Goal: Book appointment/travel/reservation

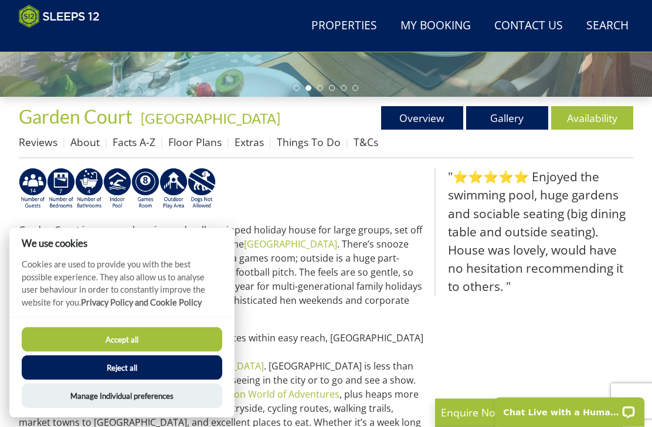
scroll to position [355, 0]
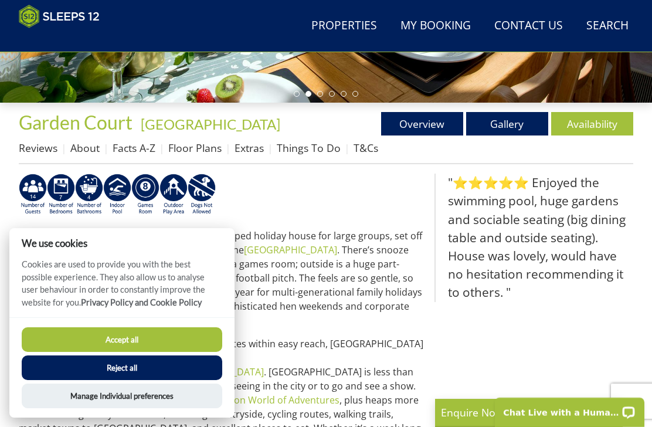
click at [593, 124] on link "Availability" at bounding box center [592, 123] width 82 height 23
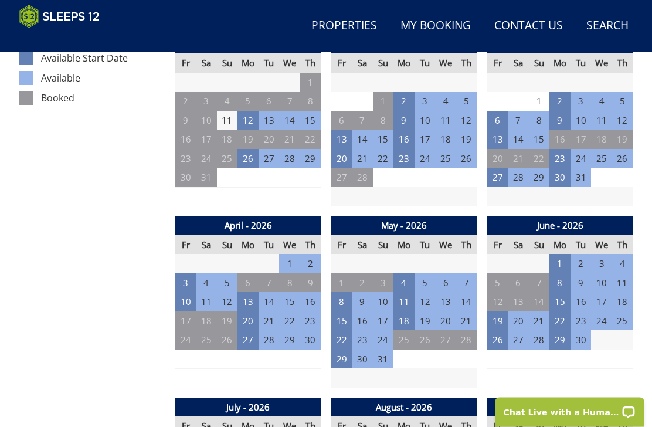
scroll to position [676, 0]
click at [185, 275] on td "3" at bounding box center [185, 282] width 21 height 19
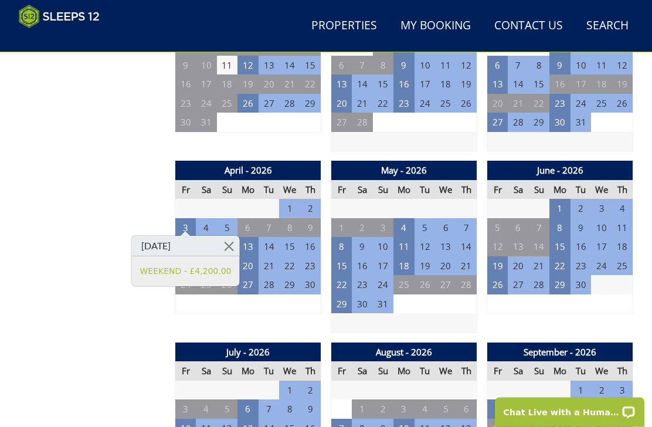
scroll to position [731, 0]
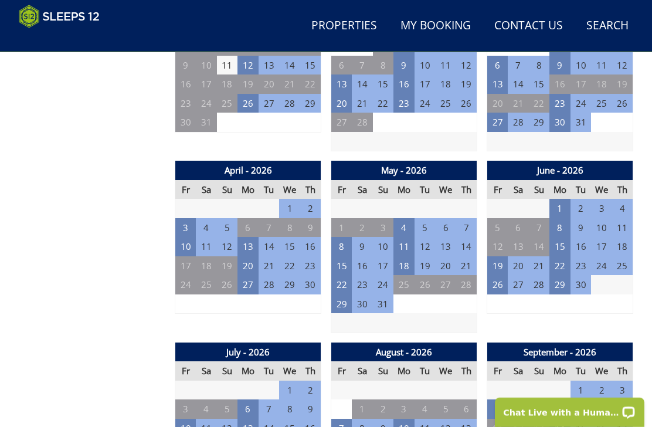
click at [248, 218] on td "6" at bounding box center [247, 227] width 21 height 19
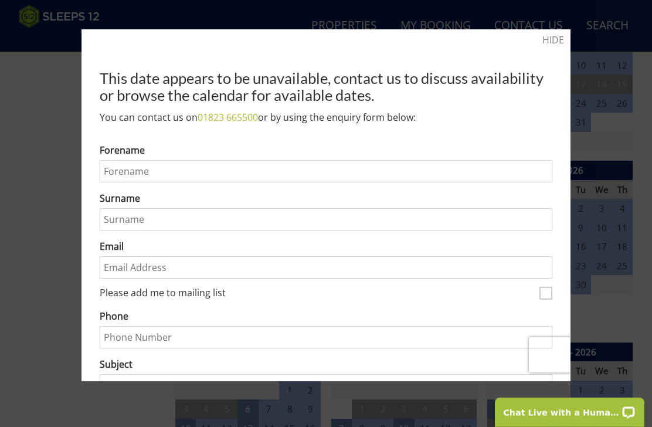
click at [556, 40] on link "HIDE" at bounding box center [553, 40] width 22 height 14
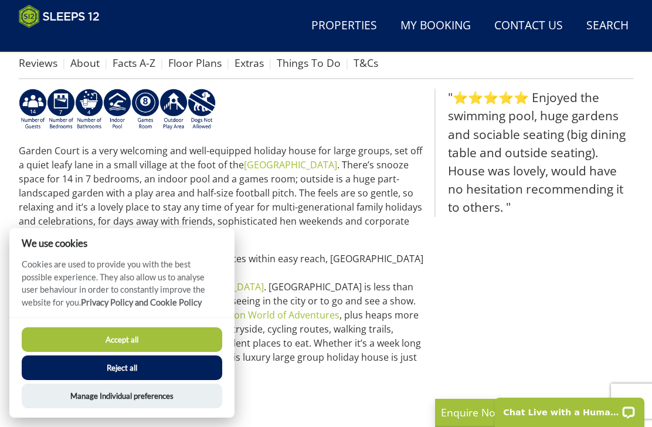
scroll to position [439, 0]
click at [124, 380] on button "Reject all" at bounding box center [122, 367] width 201 height 25
click at [123, 380] on button "Reject all" at bounding box center [122, 367] width 201 height 25
click at [122, 380] on button "Reject all" at bounding box center [122, 367] width 201 height 25
click at [128, 380] on button "Reject all" at bounding box center [122, 367] width 201 height 25
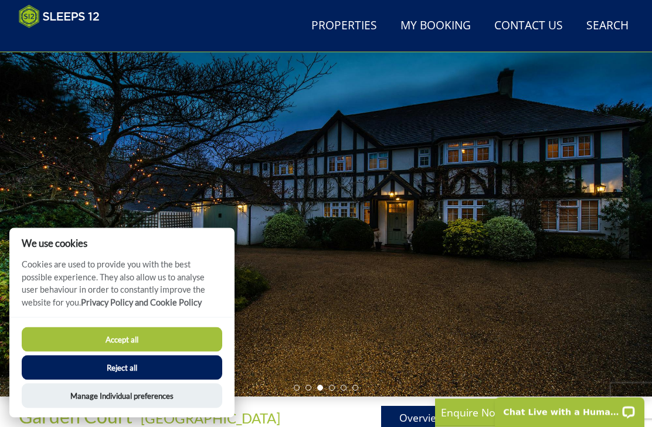
scroll to position [0, 0]
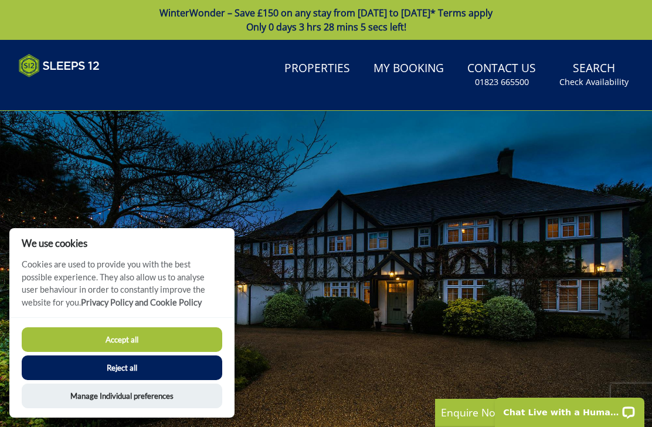
click at [325, 70] on link "Properties" at bounding box center [317, 69] width 75 height 26
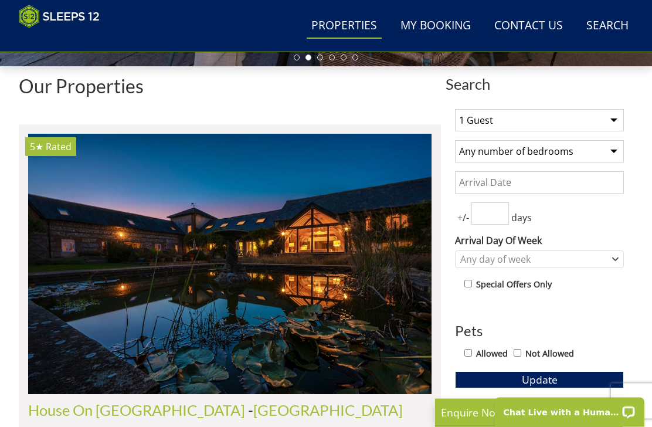
scroll to position [392, 0]
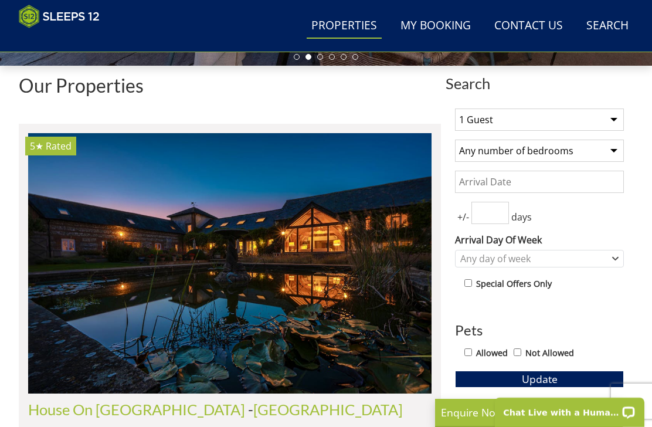
click at [608, 116] on select "1 Guest 2 Guests 3 Guests 4 Guests 5 Guests 6 Guests 7 Guests 8 Guests 9 Guests…" at bounding box center [539, 119] width 169 height 22
select select "7"
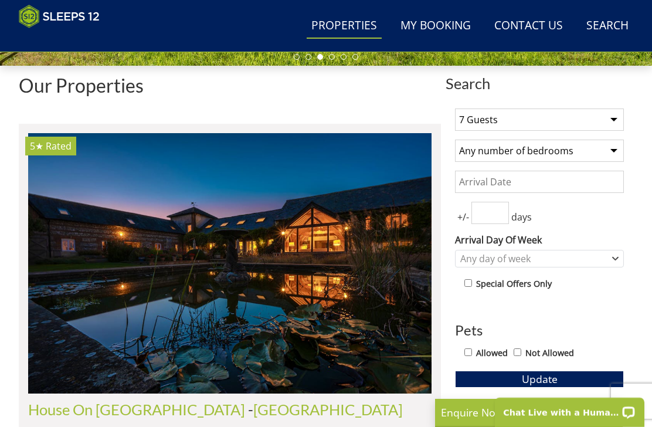
click at [513, 179] on input "Date" at bounding box center [539, 182] width 169 height 22
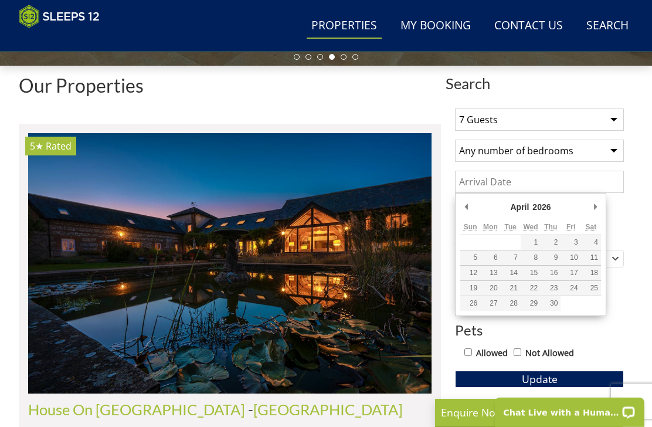
type input "[DATE]"
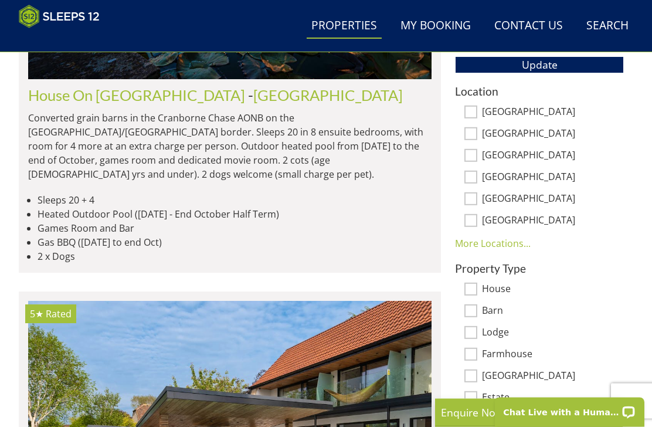
scroll to position [710, 0]
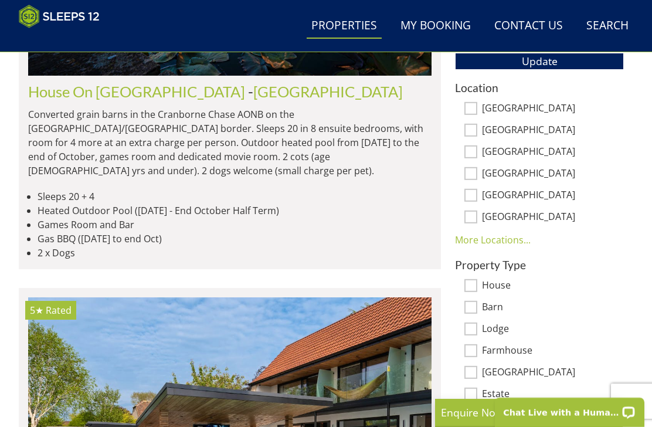
click at [480, 238] on link "More Locations..." at bounding box center [493, 239] width 76 height 13
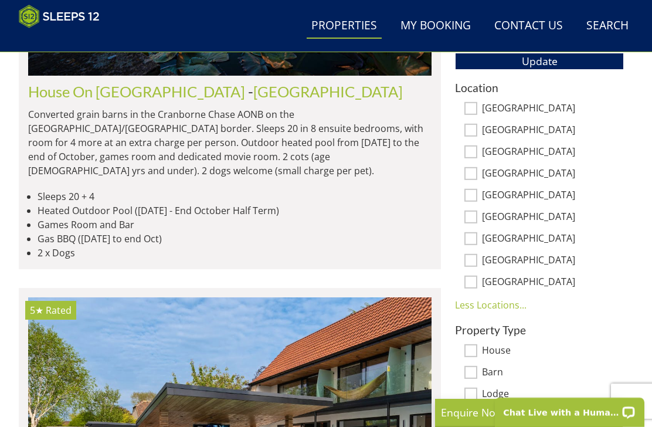
click at [471, 233] on input "[GEOGRAPHIC_DATA]" at bounding box center [470, 238] width 13 height 13
checkbox input "true"
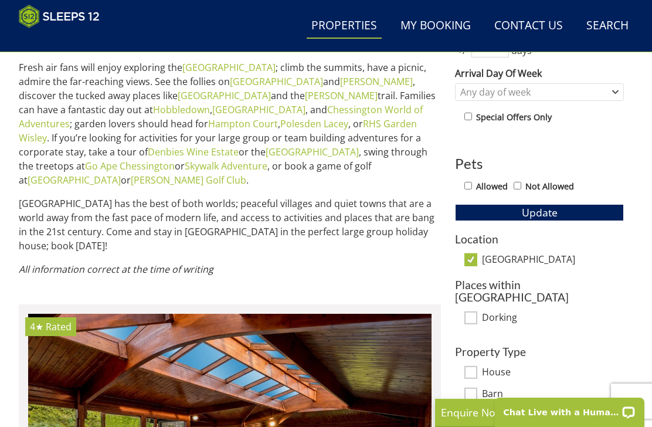
scroll to position [539, 0]
